Goal: Task Accomplishment & Management: Use online tool/utility

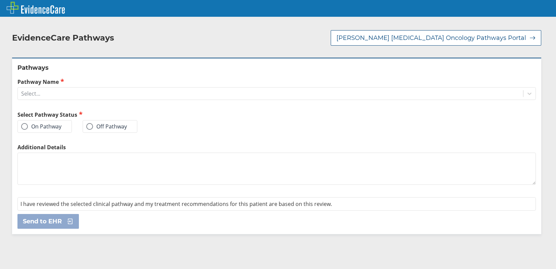
click at [44, 123] on label "On Pathway" at bounding box center [41, 126] width 40 height 7
click at [0, 0] on input "On Pathway" at bounding box center [0, 0] width 0 height 0
click at [49, 93] on div "Pathways Pathway Name Select... Select Pathway Status On Pathway Off Pathway Ad…" at bounding box center [276, 146] width 529 height 176
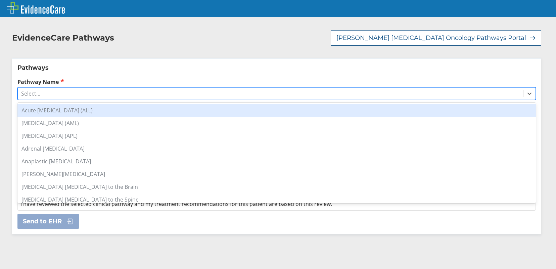
click at [53, 88] on div "Select..." at bounding box center [270, 93] width 505 height 11
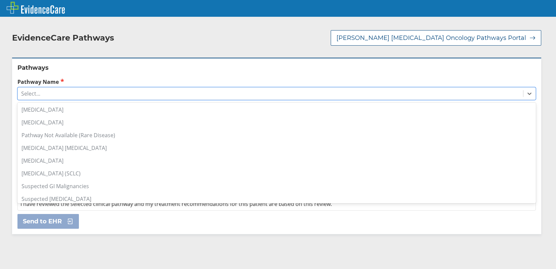
scroll to position [465, 0]
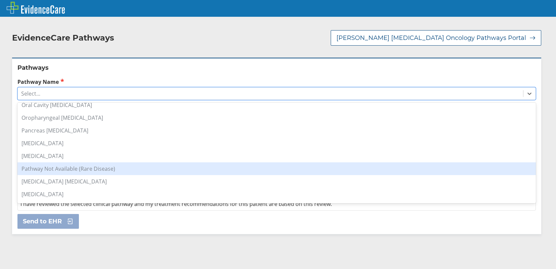
click at [72, 163] on div "Pathway Not Available (Rare Disease)" at bounding box center [276, 169] width 518 height 13
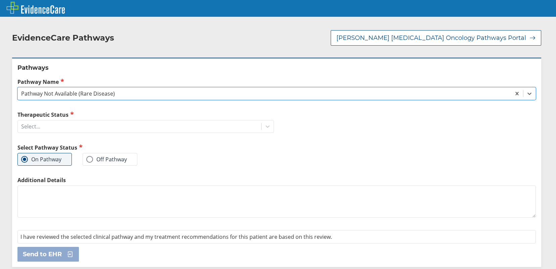
click at [79, 194] on textarea "Additional Details" at bounding box center [276, 202] width 518 height 32
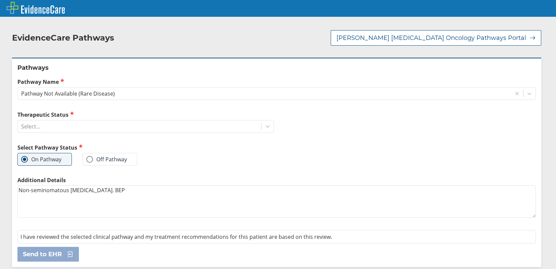
type textarea "Non-seminomatous [MEDICAL_DATA]. BEP"
click at [158, 247] on div "Send to EHR" at bounding box center [276, 254] width 518 height 15
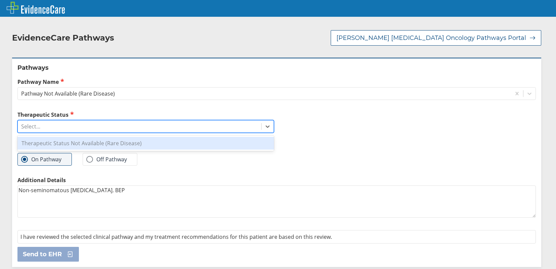
click at [62, 121] on div "Select..." at bounding box center [139, 126] width 243 height 11
click at [69, 137] on div "Therapeutic Status Not Available (Rare Disease)" at bounding box center [145, 143] width 257 height 13
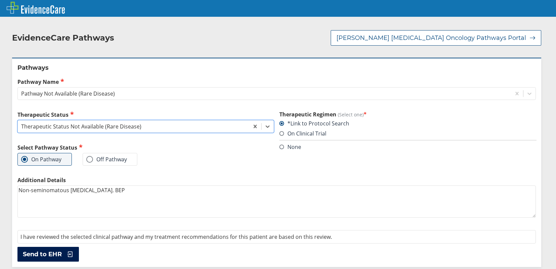
click at [54, 250] on span "Send to EHR" at bounding box center [42, 254] width 39 height 8
